Goal: Task Accomplishment & Management: Manage account settings

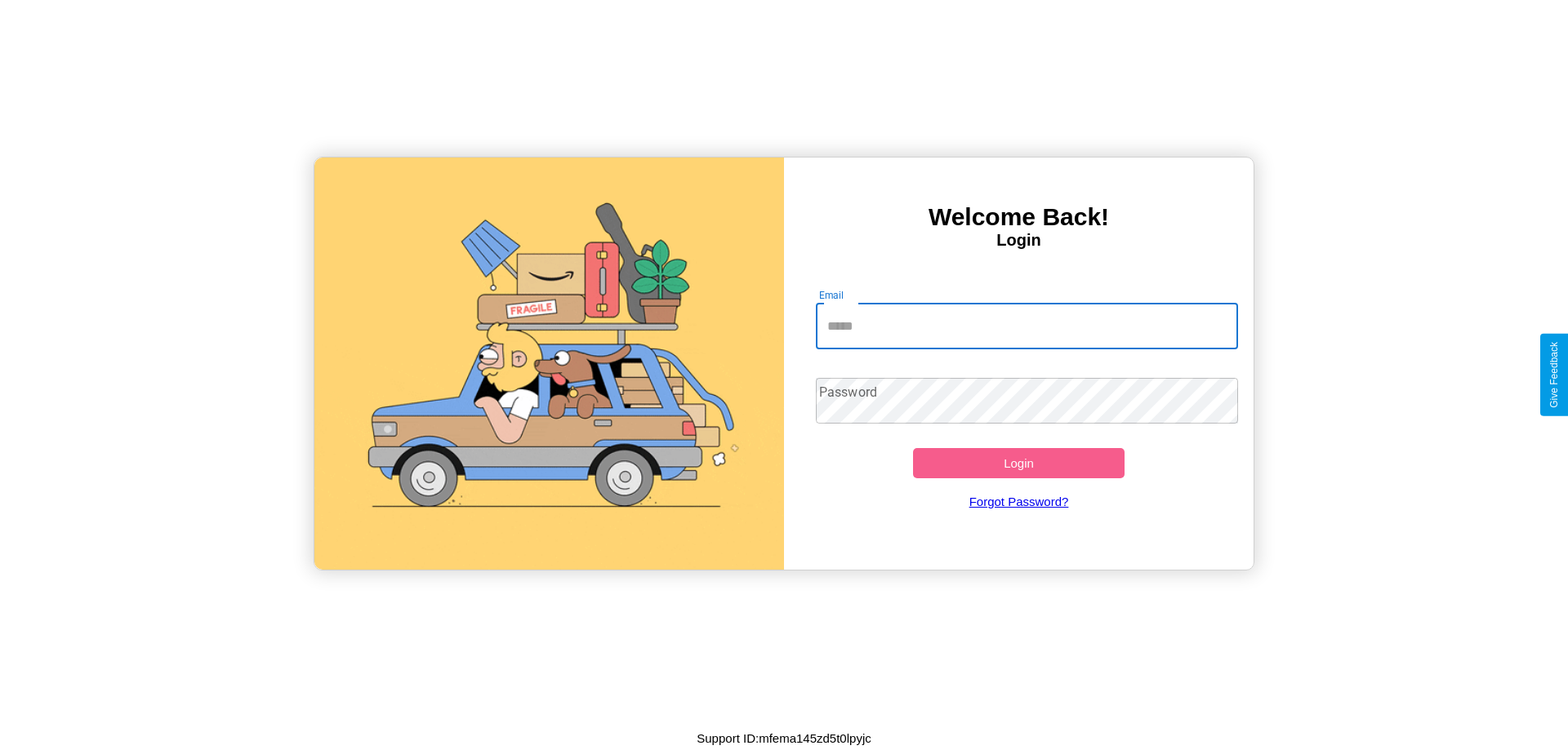
click at [1026, 325] on input "Email" at bounding box center [1027, 326] width 423 height 46
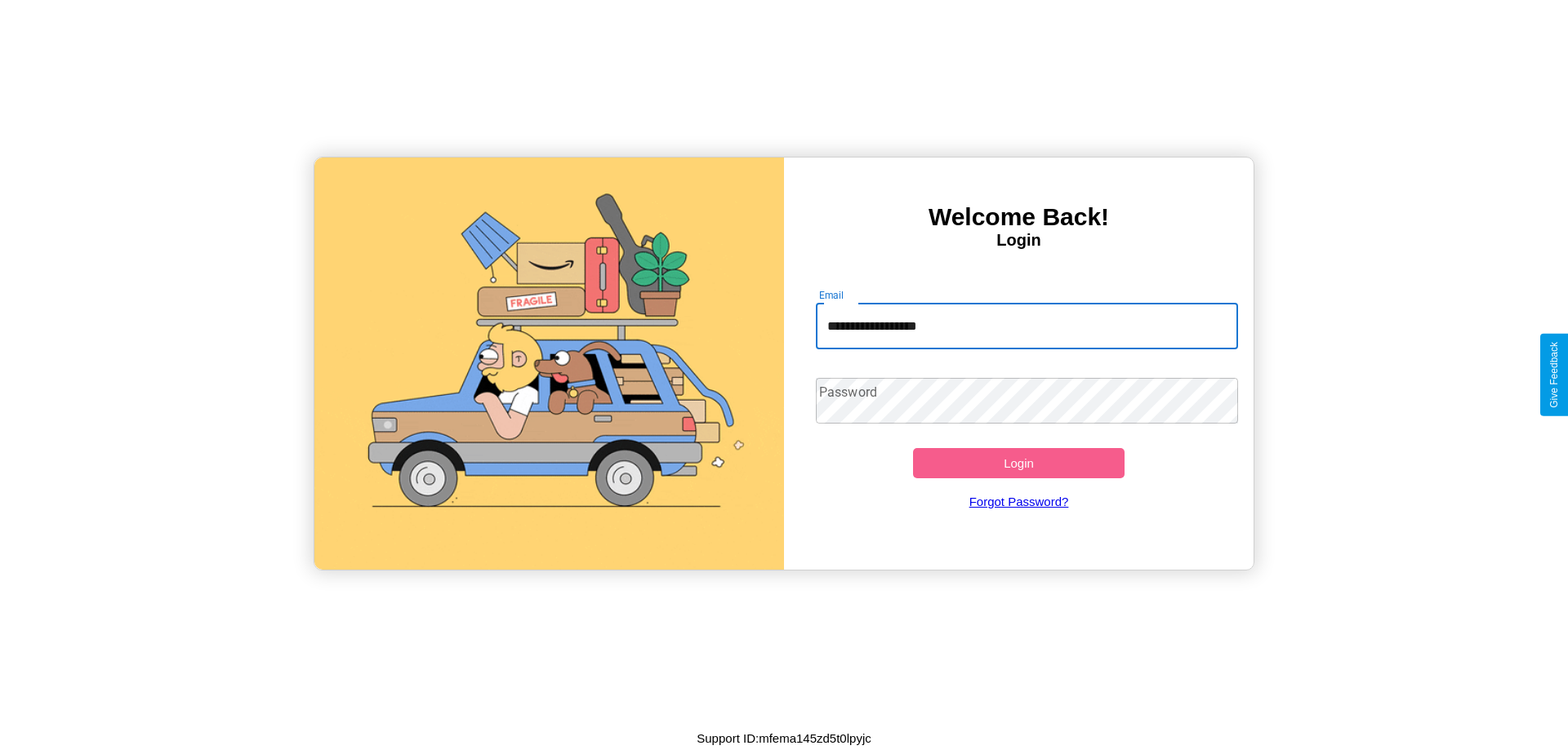
type input "**********"
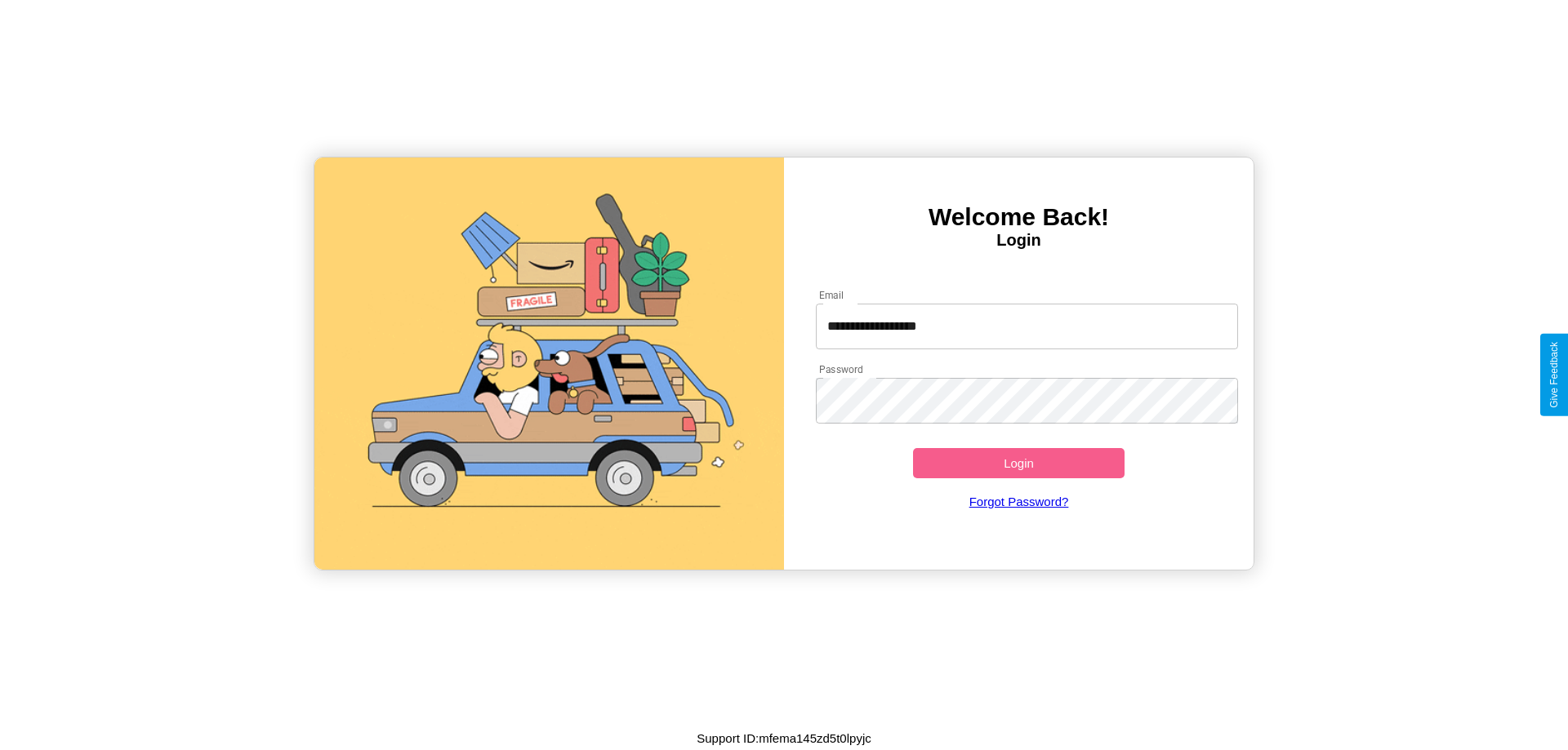
click at [1018, 462] on button "Login" at bounding box center [1018, 462] width 211 height 30
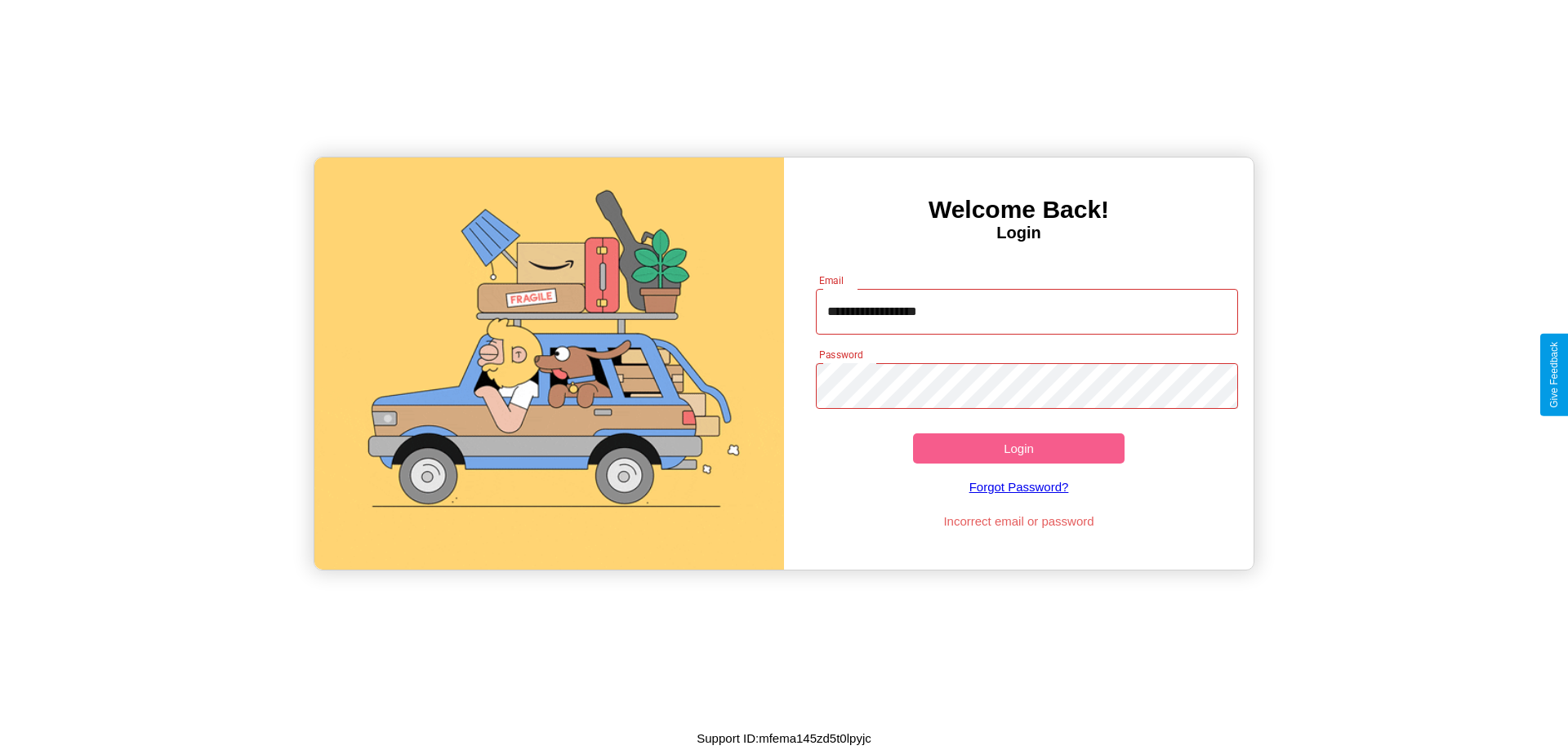
click at [1018, 448] on button "Login" at bounding box center [1018, 448] width 211 height 30
